Goal: Task Accomplishment & Management: Use online tool/utility

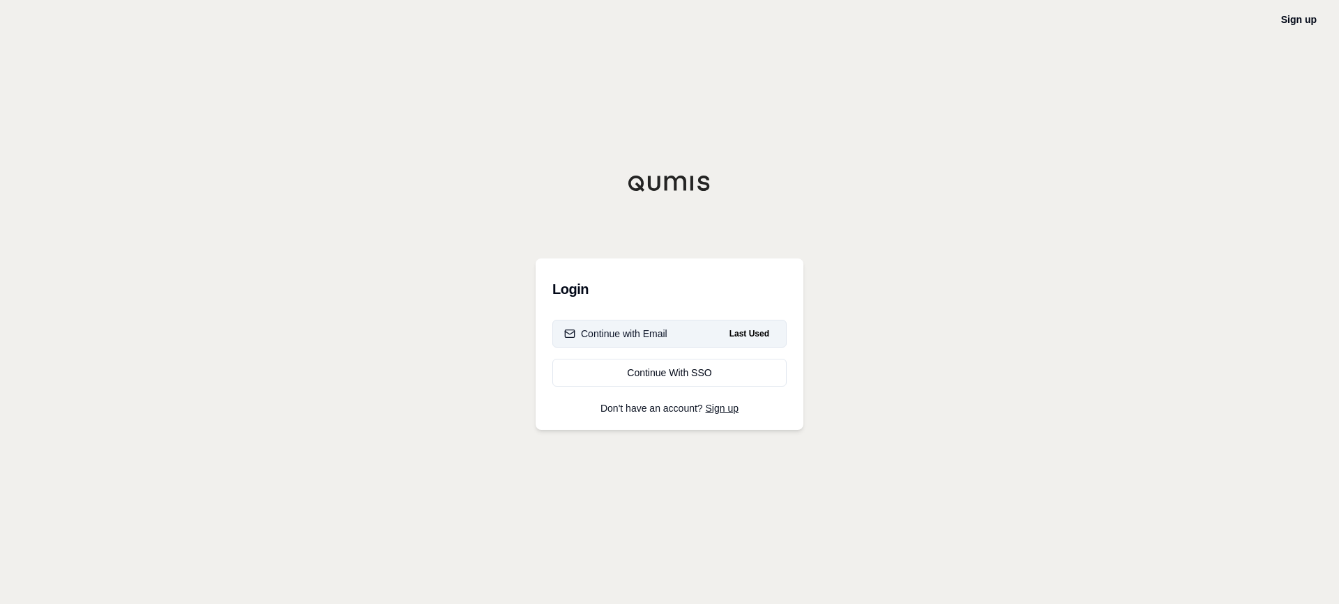
click at [663, 329] on div "Continue with Email" at bounding box center [615, 334] width 103 height 14
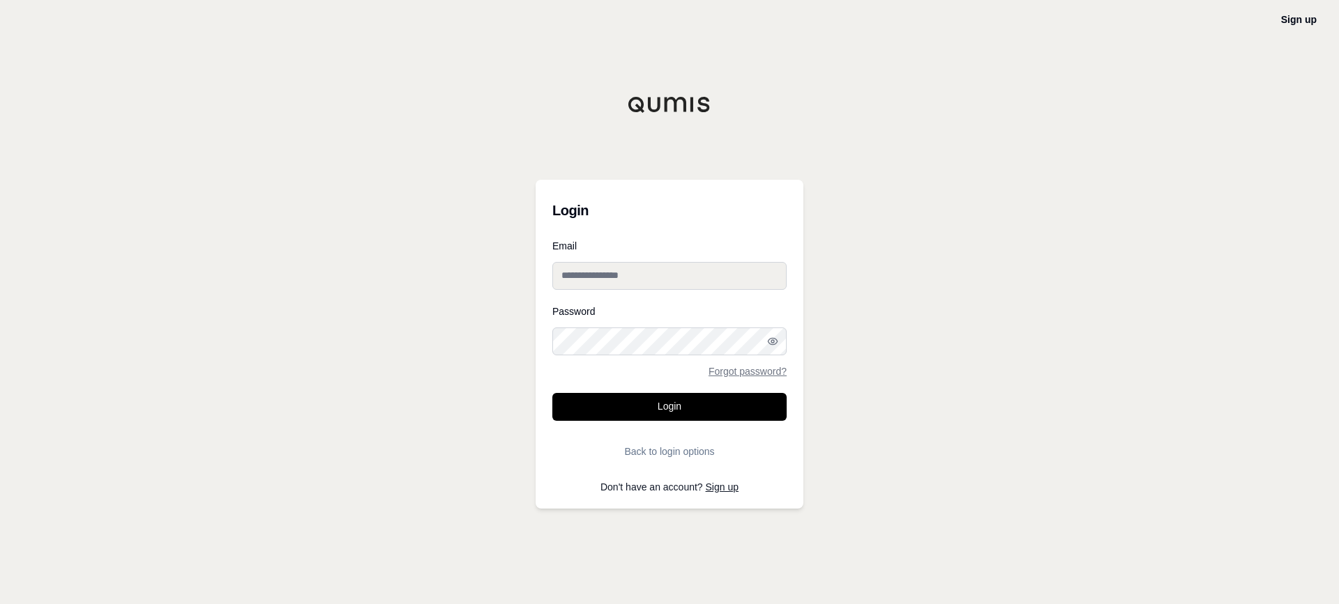
click at [617, 262] on input "Email" at bounding box center [669, 276] width 234 height 28
type input "**********"
drag, startPoint x: 676, startPoint y: 409, endPoint x: 688, endPoint y: 407, distance: 12.0
click at [676, 409] on button "Login" at bounding box center [669, 407] width 234 height 28
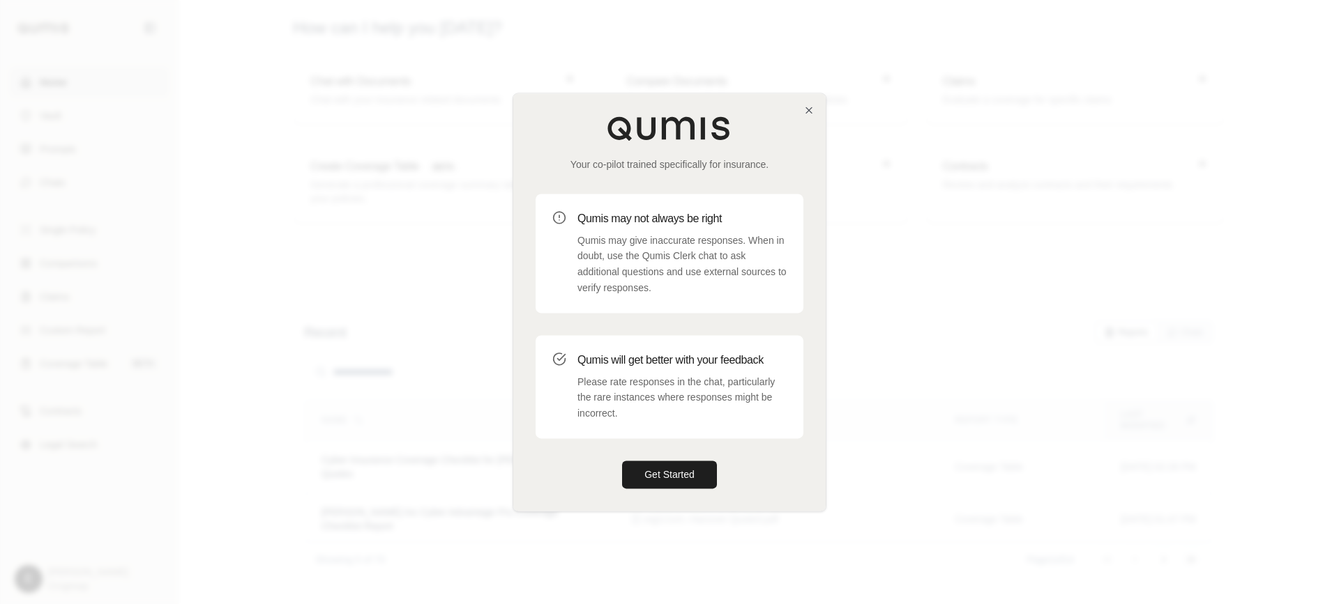
drag, startPoint x: 664, startPoint y: 473, endPoint x: 745, endPoint y: 457, distance: 81.9
click at [667, 473] on button "Get Started" at bounding box center [669, 475] width 95 height 28
